Goal: Information Seeking & Learning: Learn about a topic

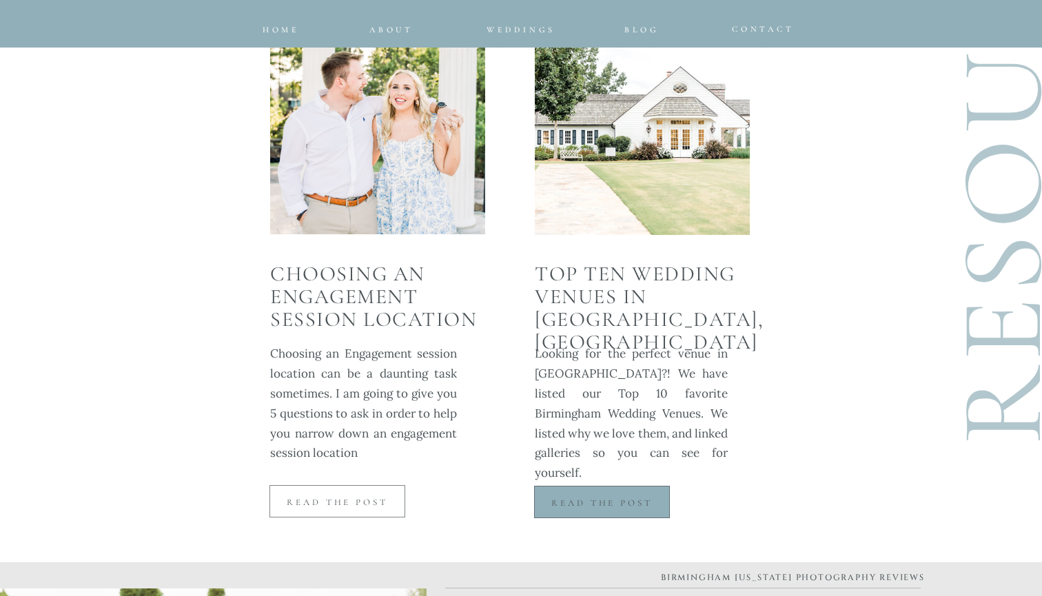
scroll to position [3453, 0]
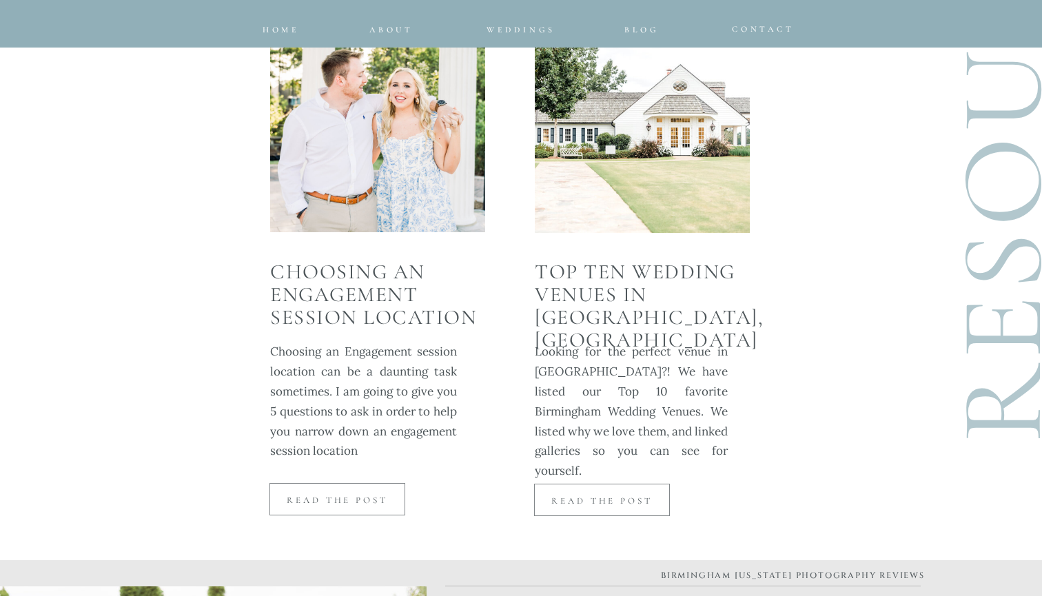
click at [637, 497] on p "read the post" at bounding box center [601, 500] width 127 height 11
click at [604, 497] on p "read the post" at bounding box center [601, 500] width 127 height 11
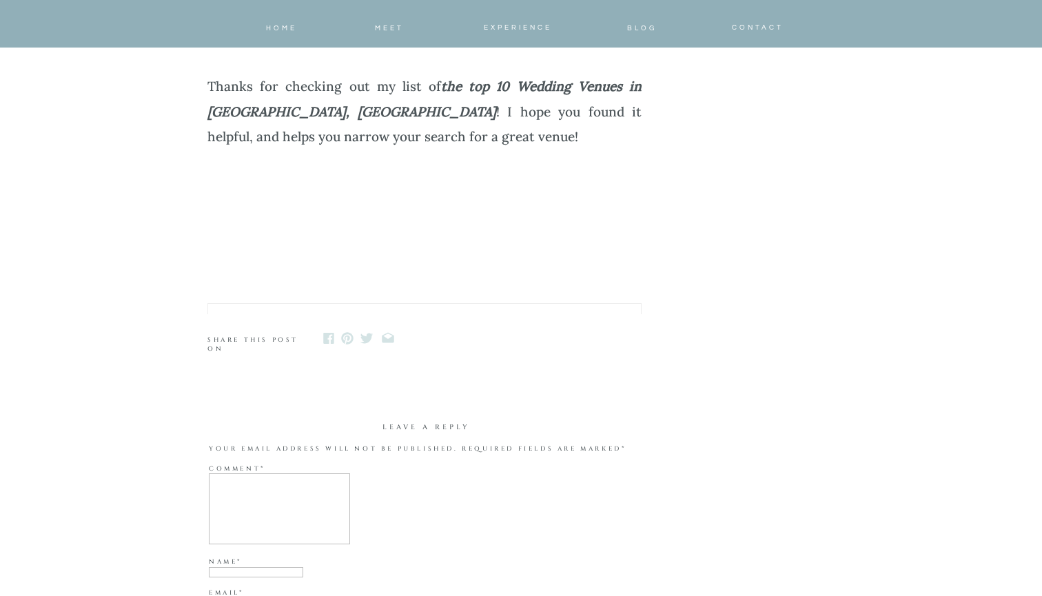
scroll to position [9568, 0]
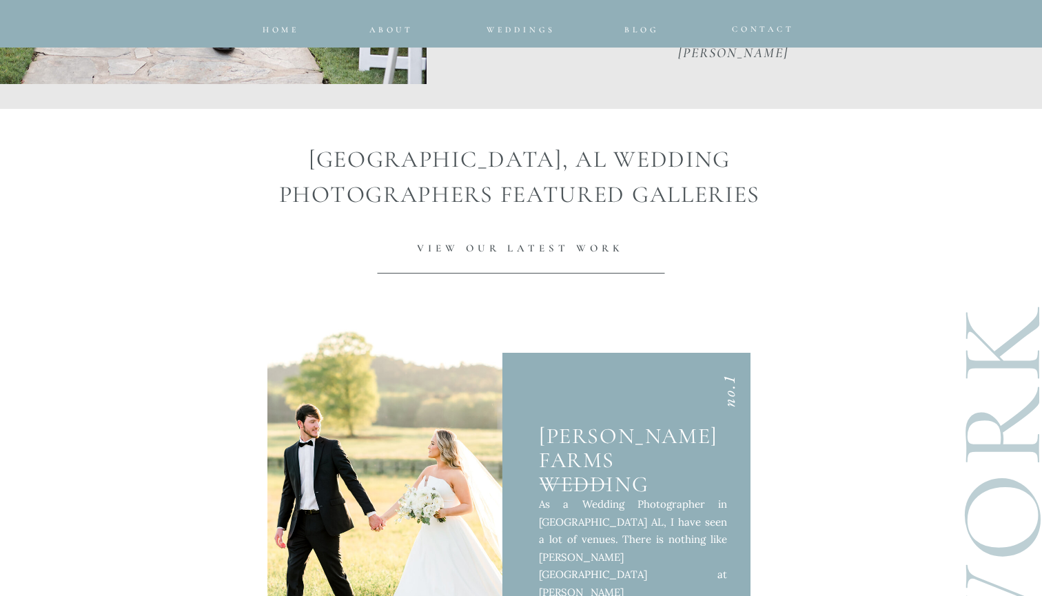
scroll to position [4500, 0]
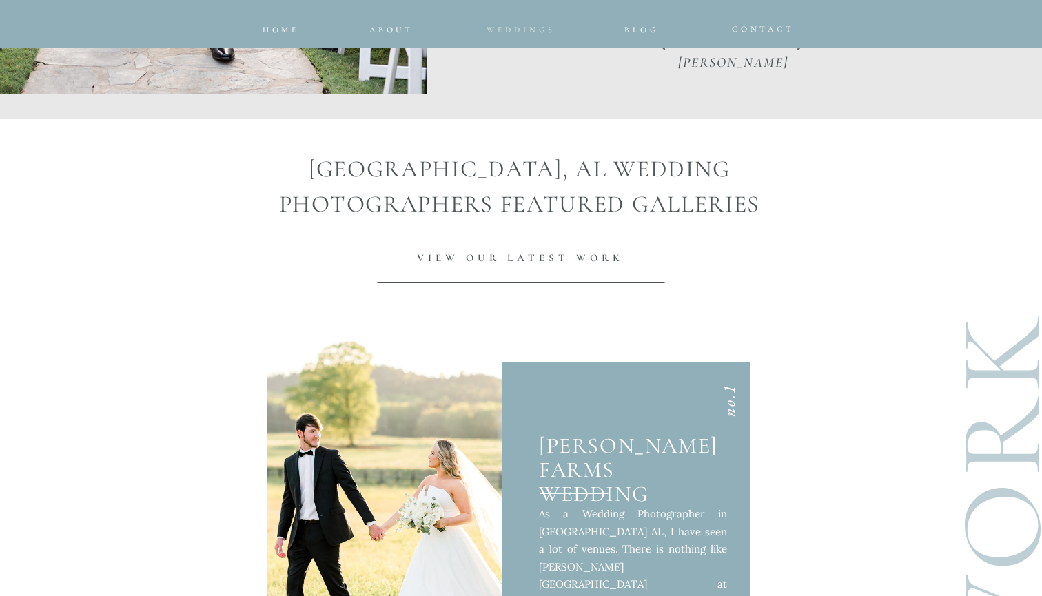
click at [507, 23] on nav "Weddings" at bounding box center [520, 26] width 91 height 9
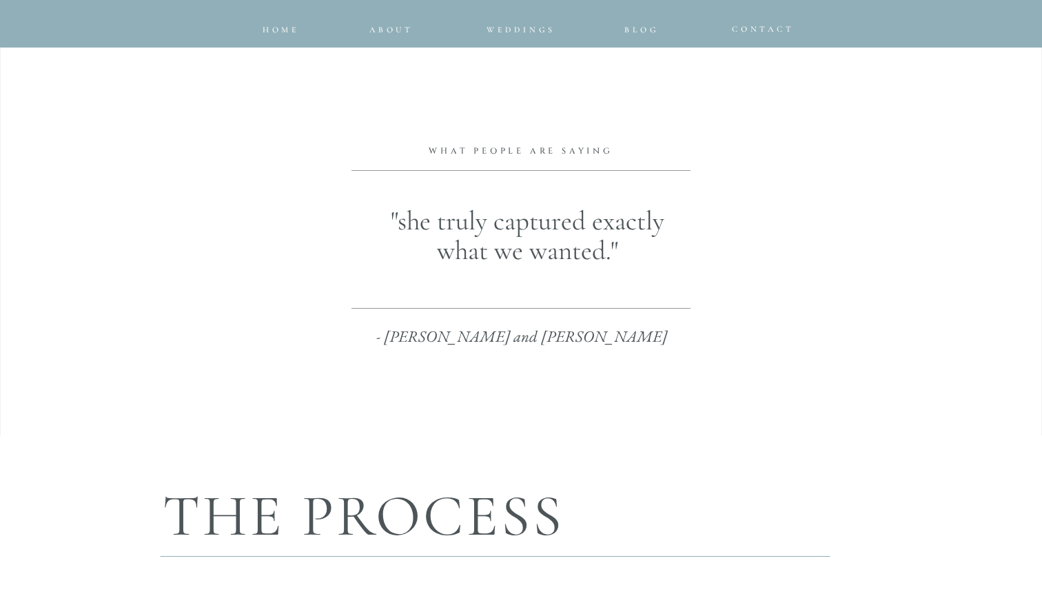
scroll to position [1186, 0]
